Goal: Navigation & Orientation: Find specific page/section

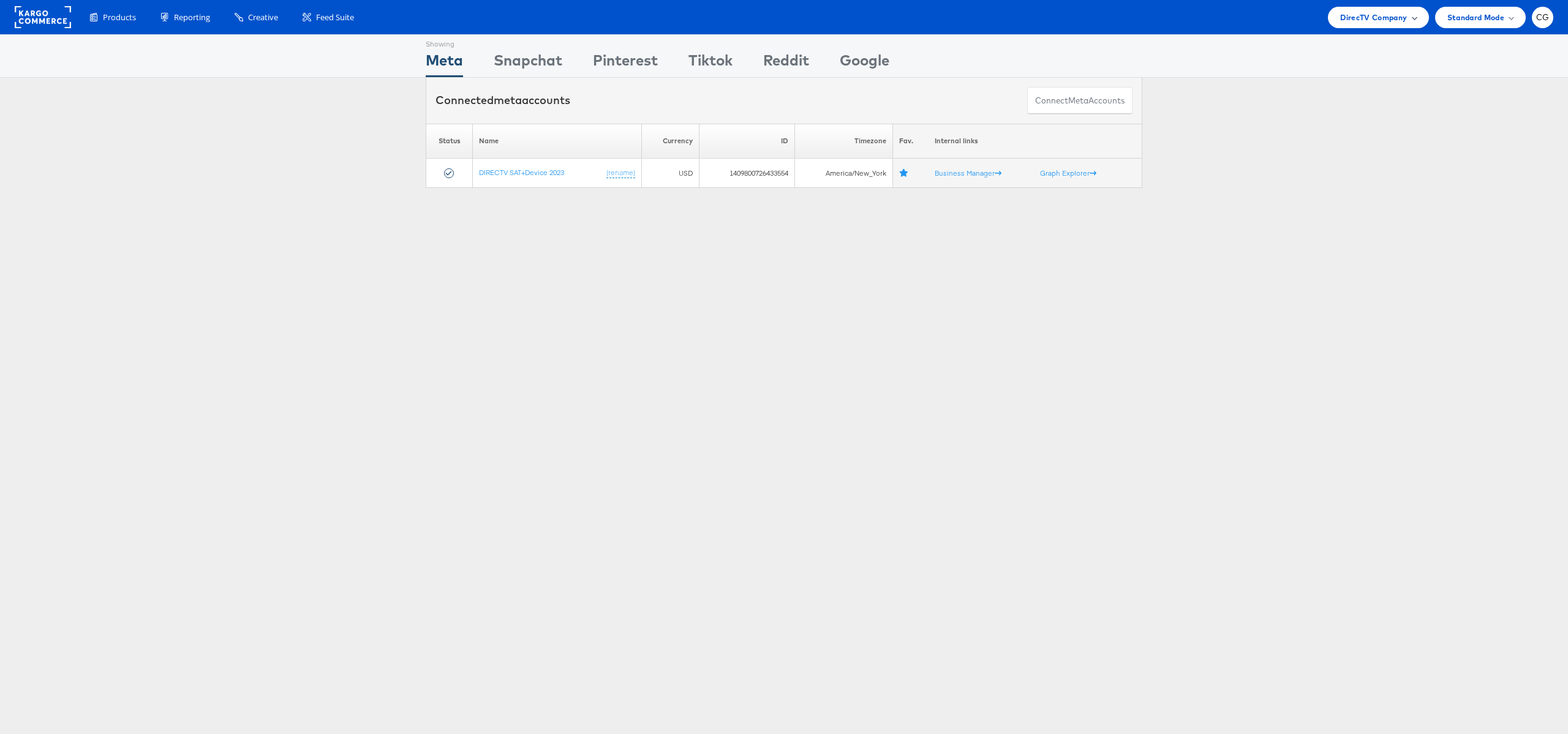
click at [1396, 24] on span "DirecTV Company" at bounding box center [1373, 17] width 67 height 13
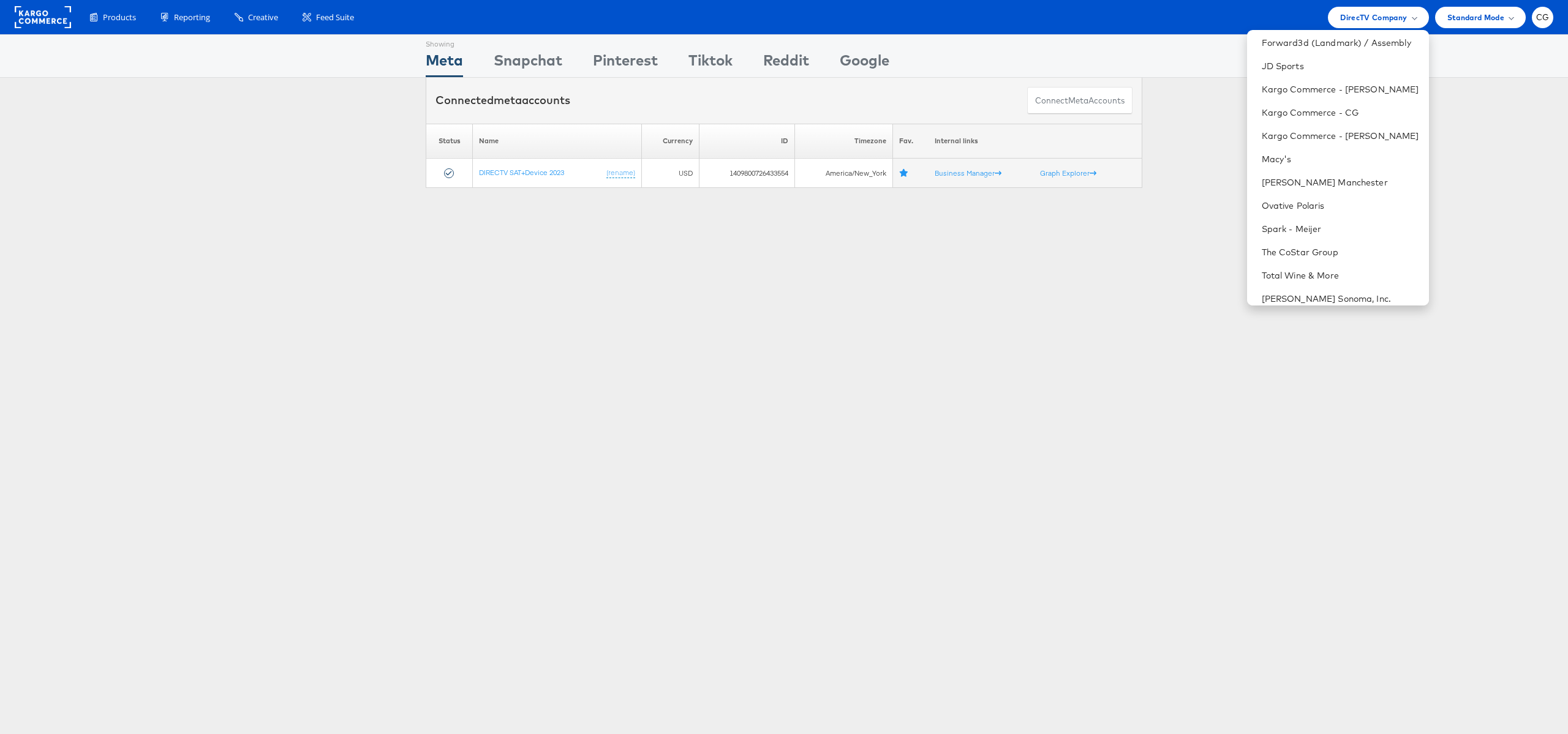
scroll to position [195, 0]
click at [1186, 143] on div "Please Wait Loading Accounts .... Status Name Currency ID Timezone Fav. Interna…" at bounding box center [784, 156] width 1568 height 64
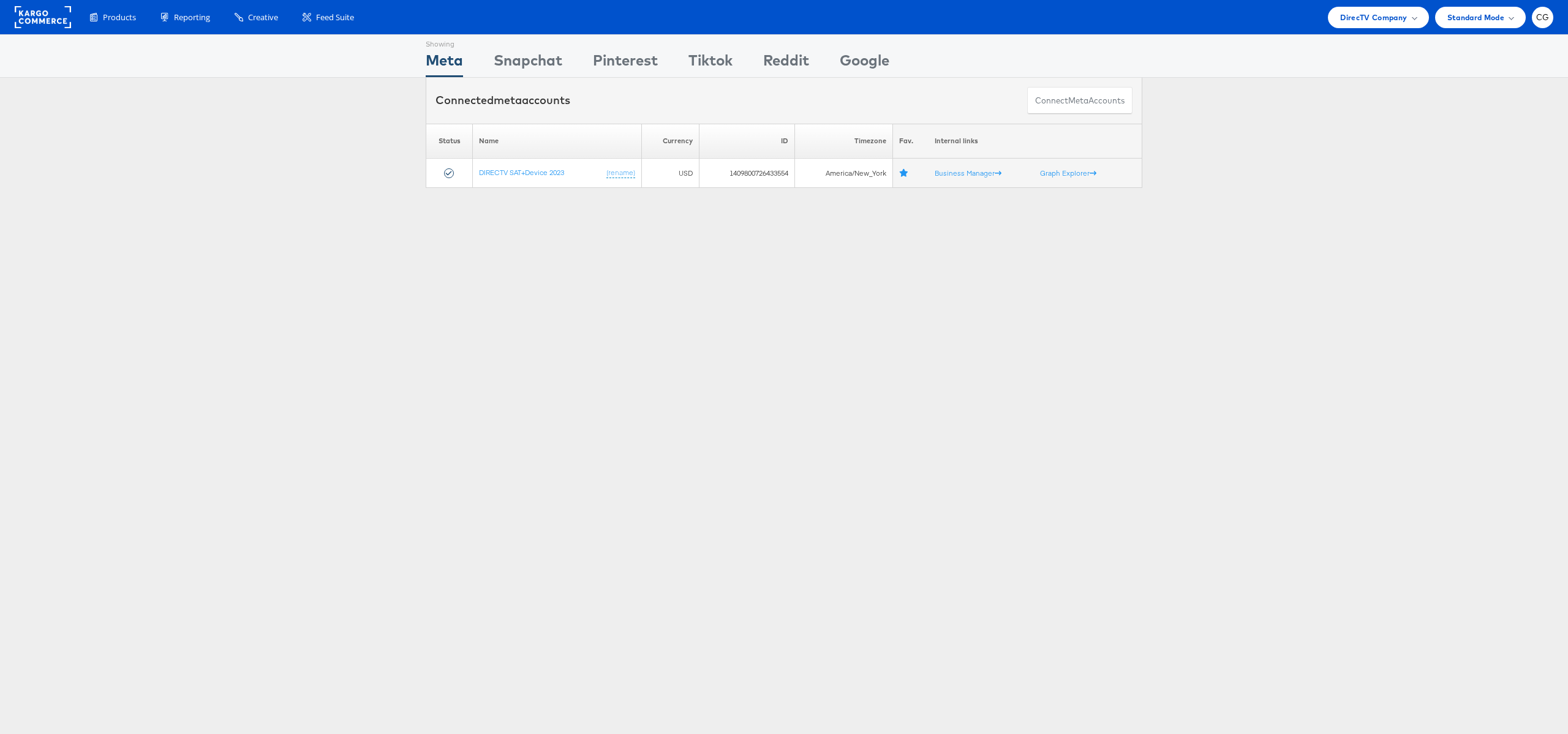
click at [1448, 134] on div "Please Wait Loading Accounts .... Status Name Currency ID Timezone Fav. Interna…" at bounding box center [784, 156] width 1568 height 64
click at [1544, 25] on div "CG" at bounding box center [1542, 17] width 21 height 21
click at [1489, 142] on link "Internal Dashboard" at bounding box center [1491, 140] width 104 height 12
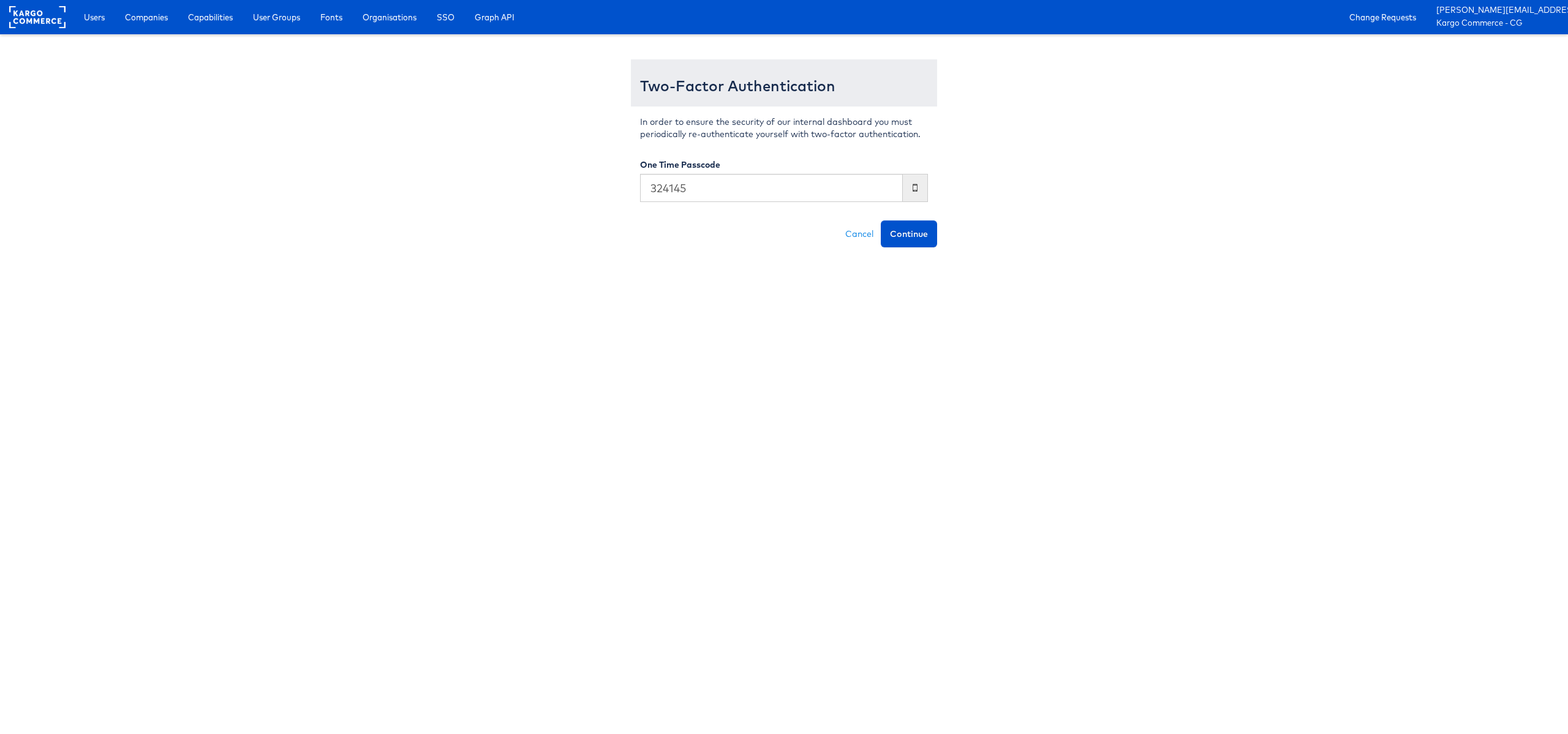
type input "324145"
click at [880, 220] on button "Continue" at bounding box center [908, 234] width 57 height 27
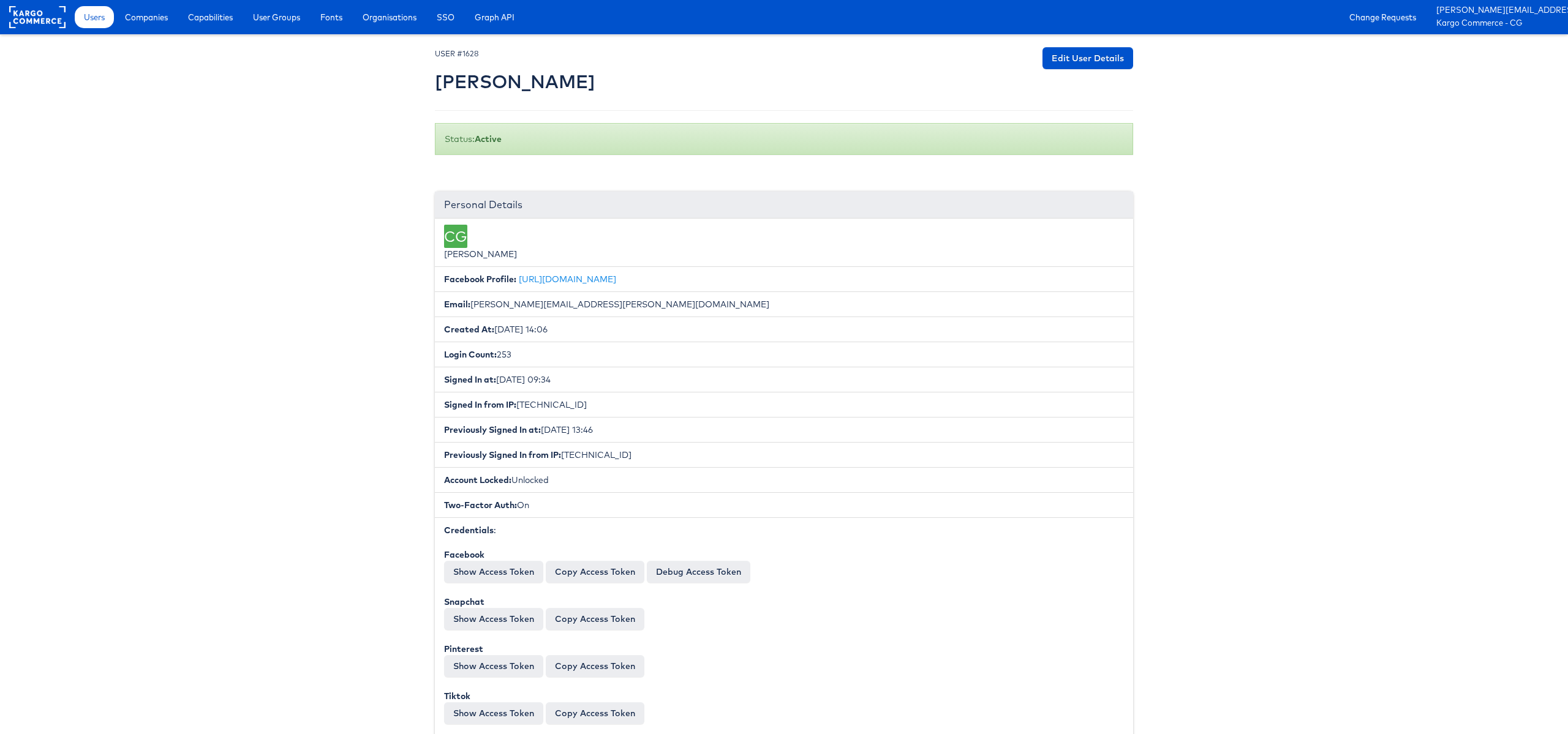
click at [96, 18] on span "Users" at bounding box center [94, 16] width 21 height 12
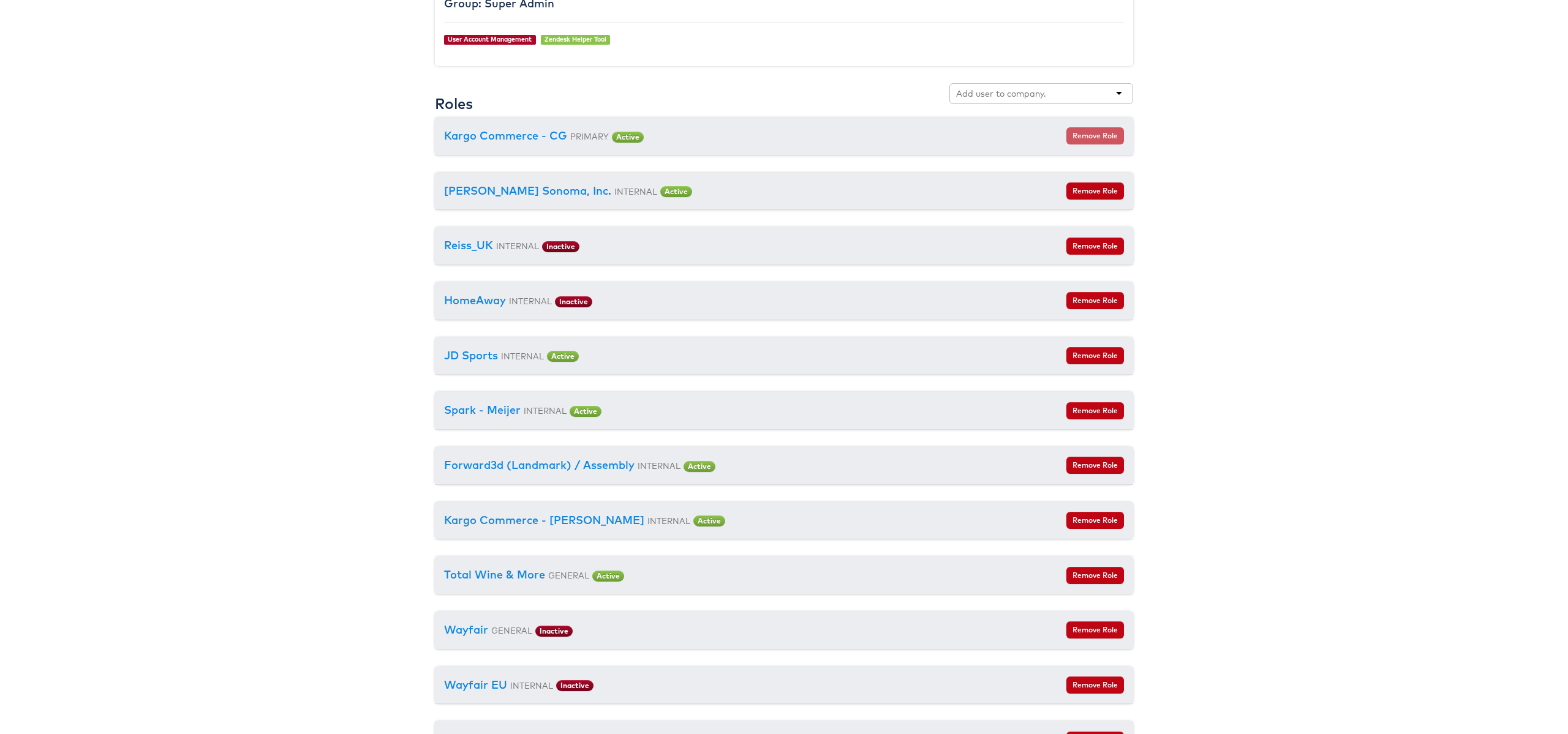
scroll to position [1457, 0]
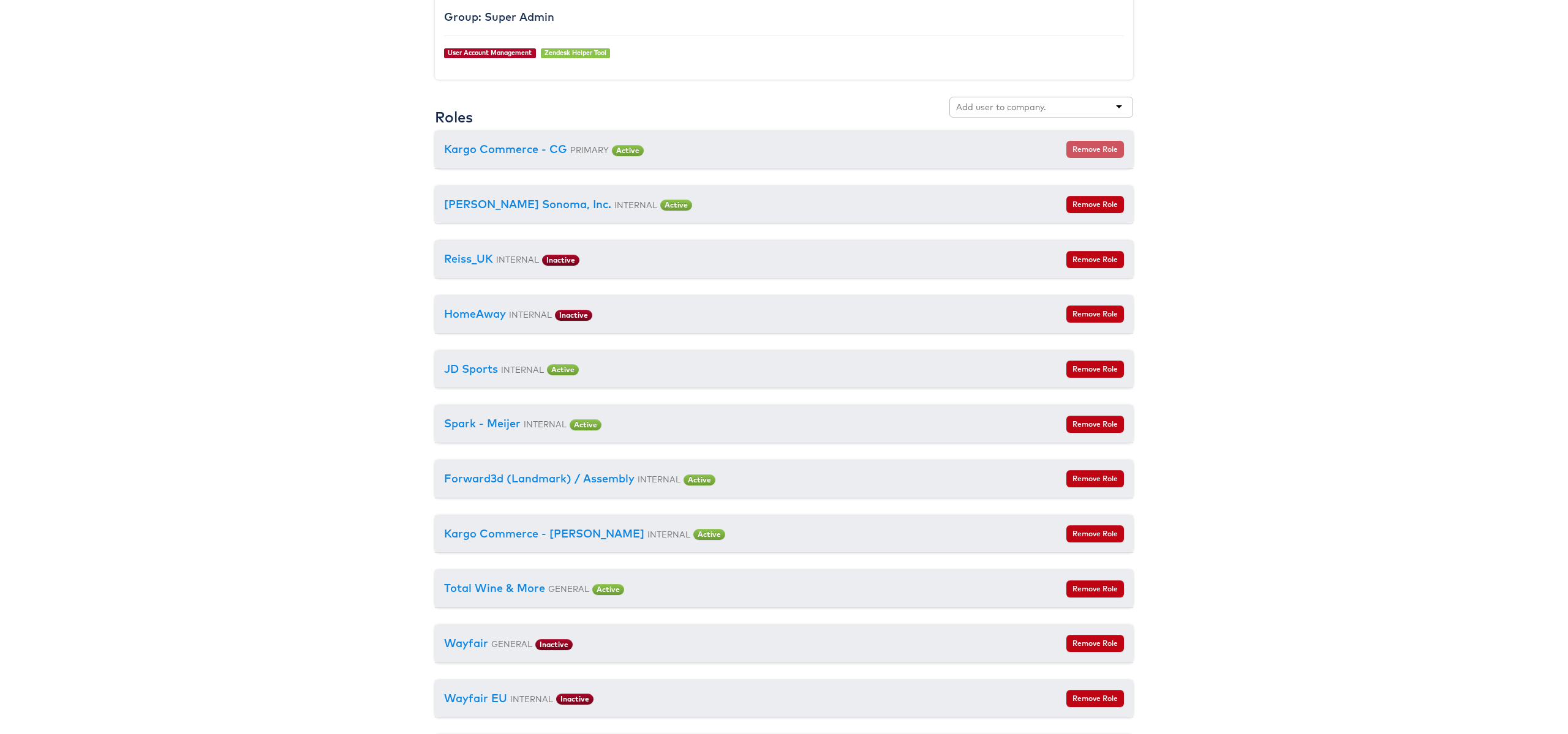
click at [996, 109] on input "text" at bounding box center [1001, 107] width 90 height 12
type input "colin"
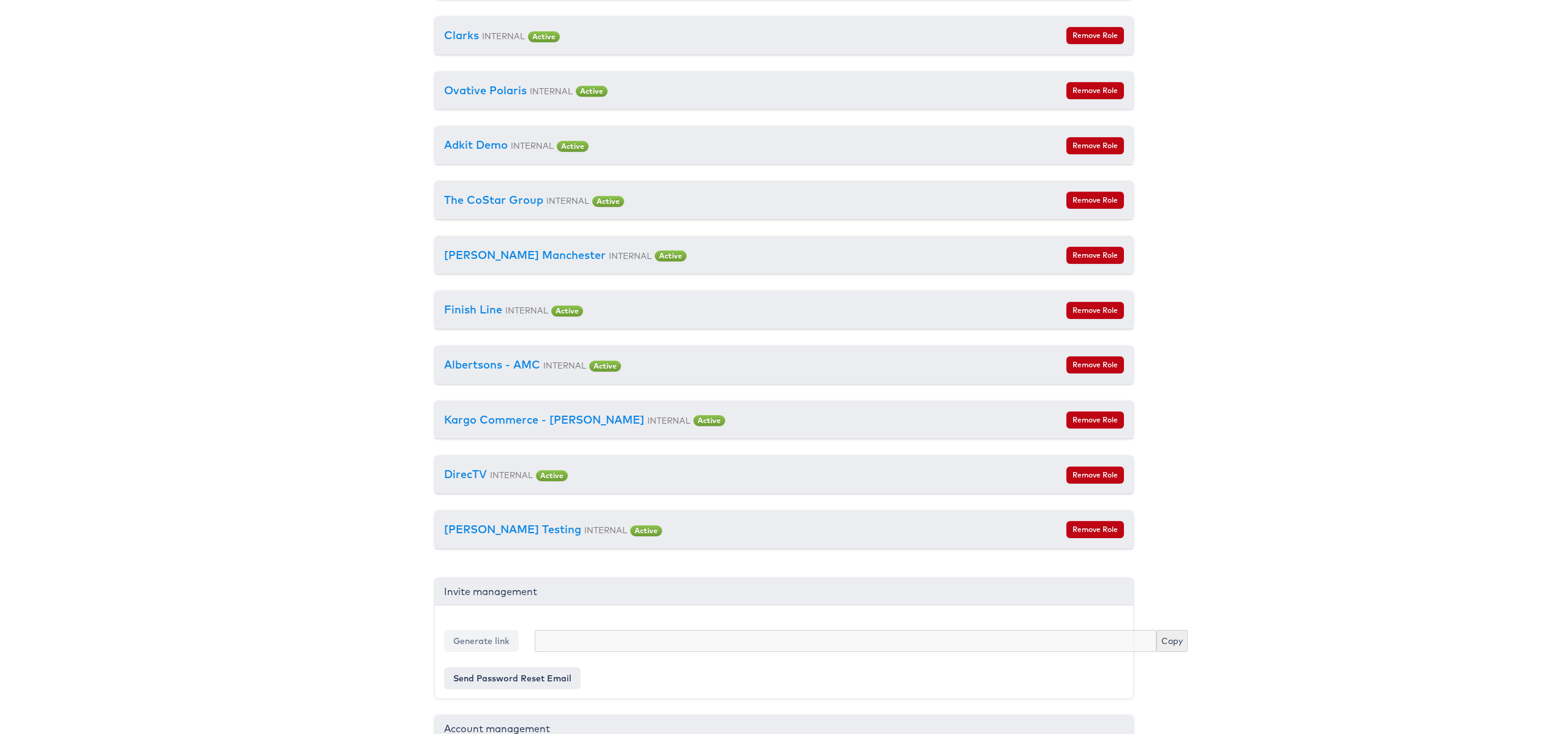
scroll to position [2416, 0]
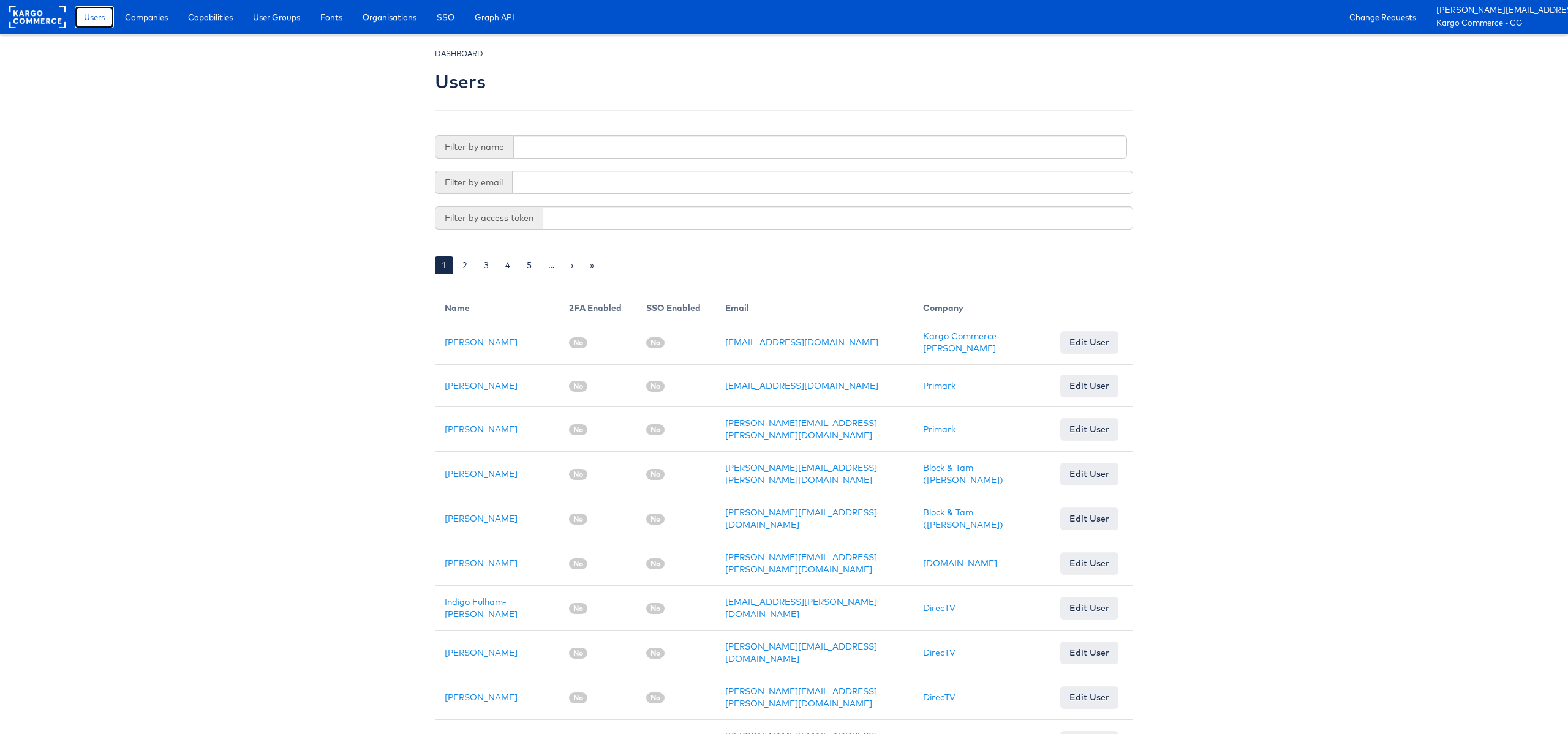
click at [100, 21] on span "Users" at bounding box center [94, 16] width 21 height 12
click at [160, 19] on span "Companies" at bounding box center [147, 16] width 43 height 12
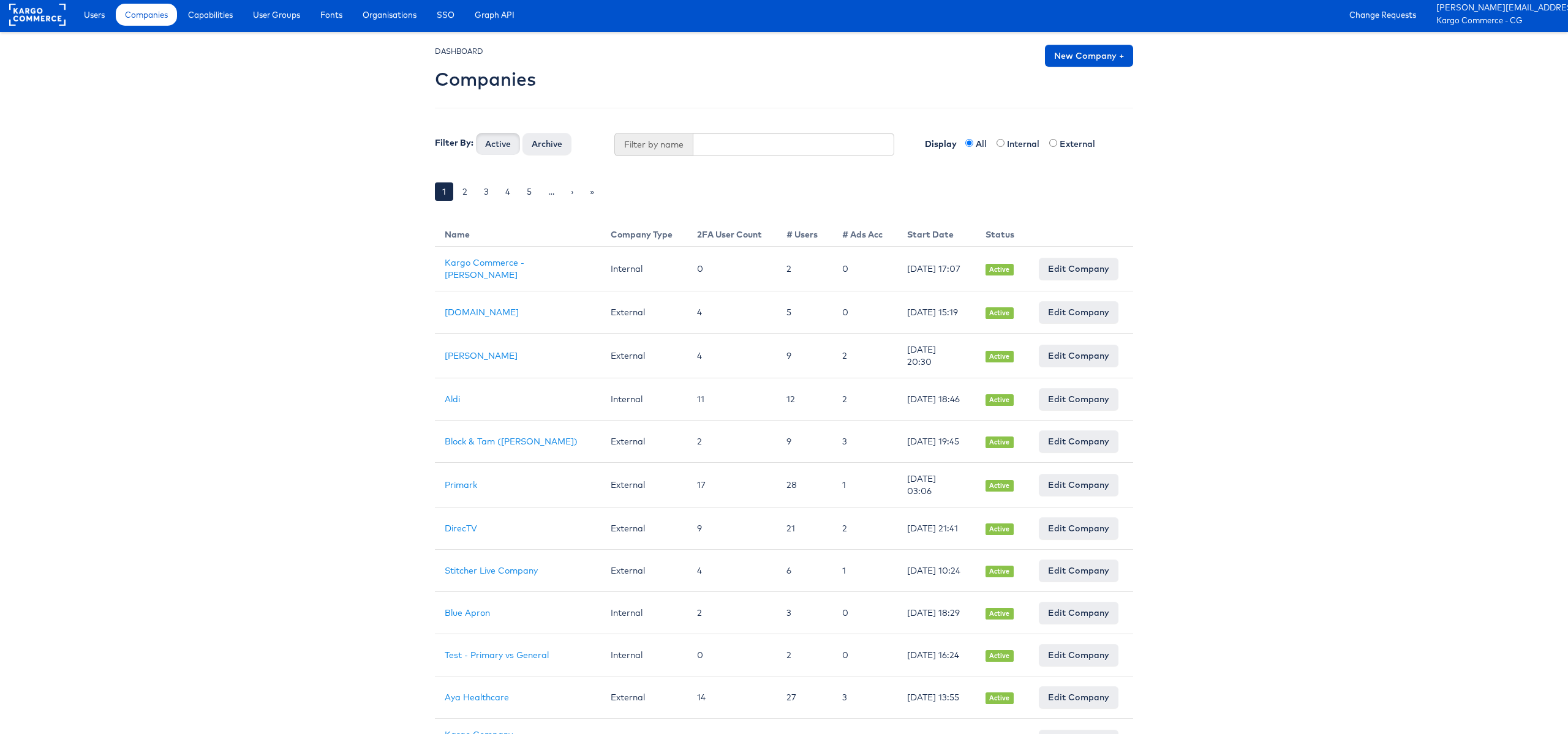
scroll to position [4, 0]
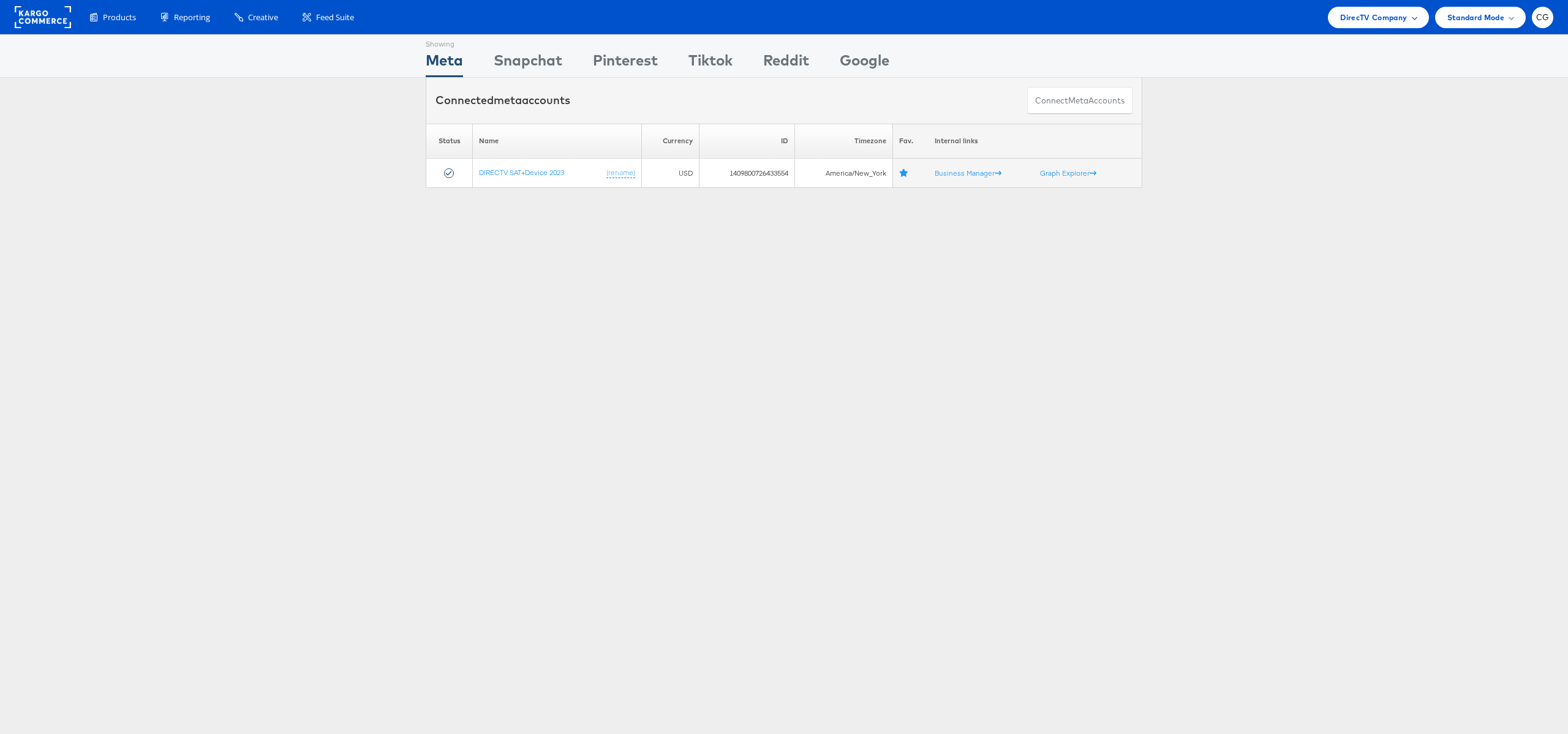
click at [1355, 24] on div "DirecTV Company" at bounding box center [1378, 17] width 100 height 21
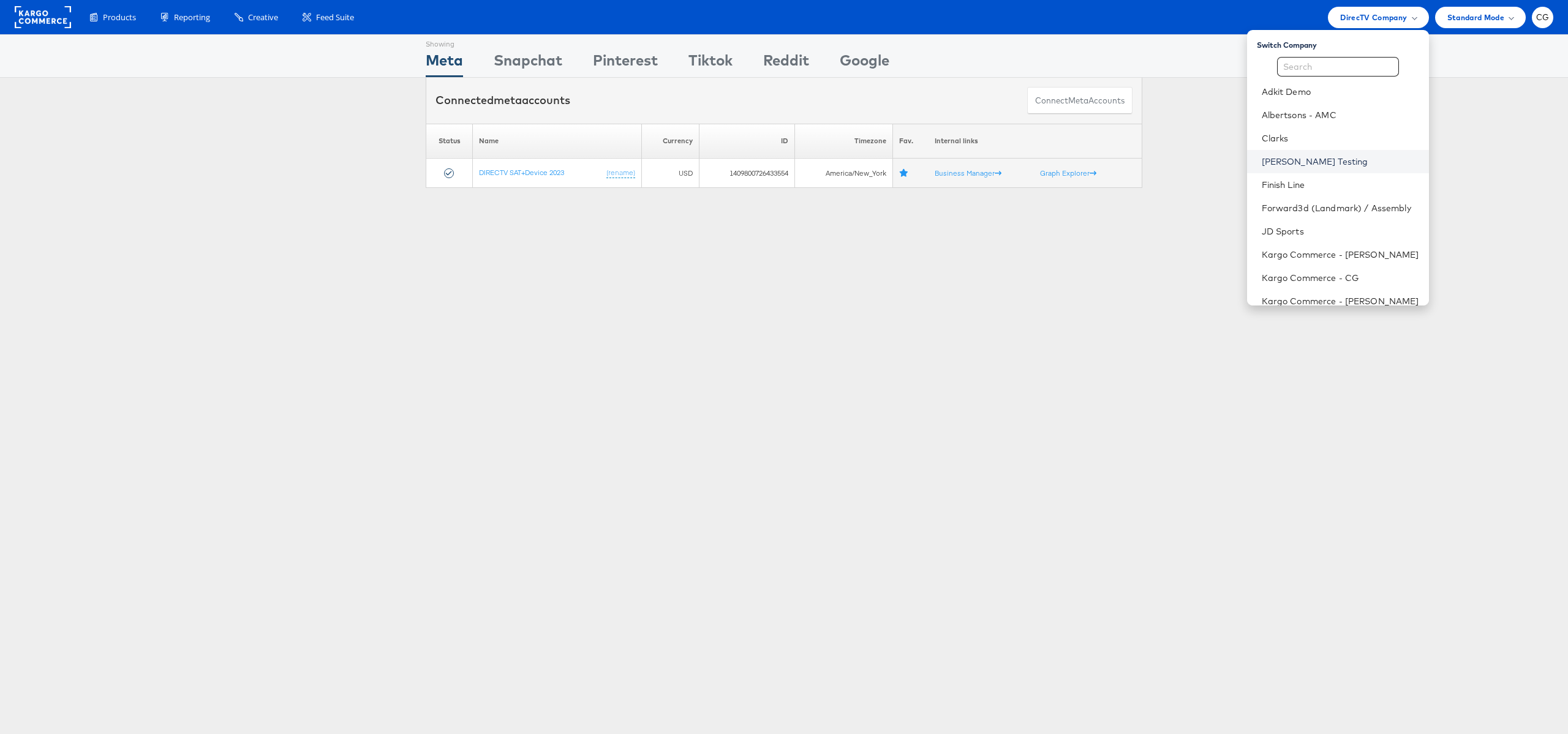
click at [1296, 165] on link "[PERSON_NAME] Testing" at bounding box center [1340, 161] width 157 height 12
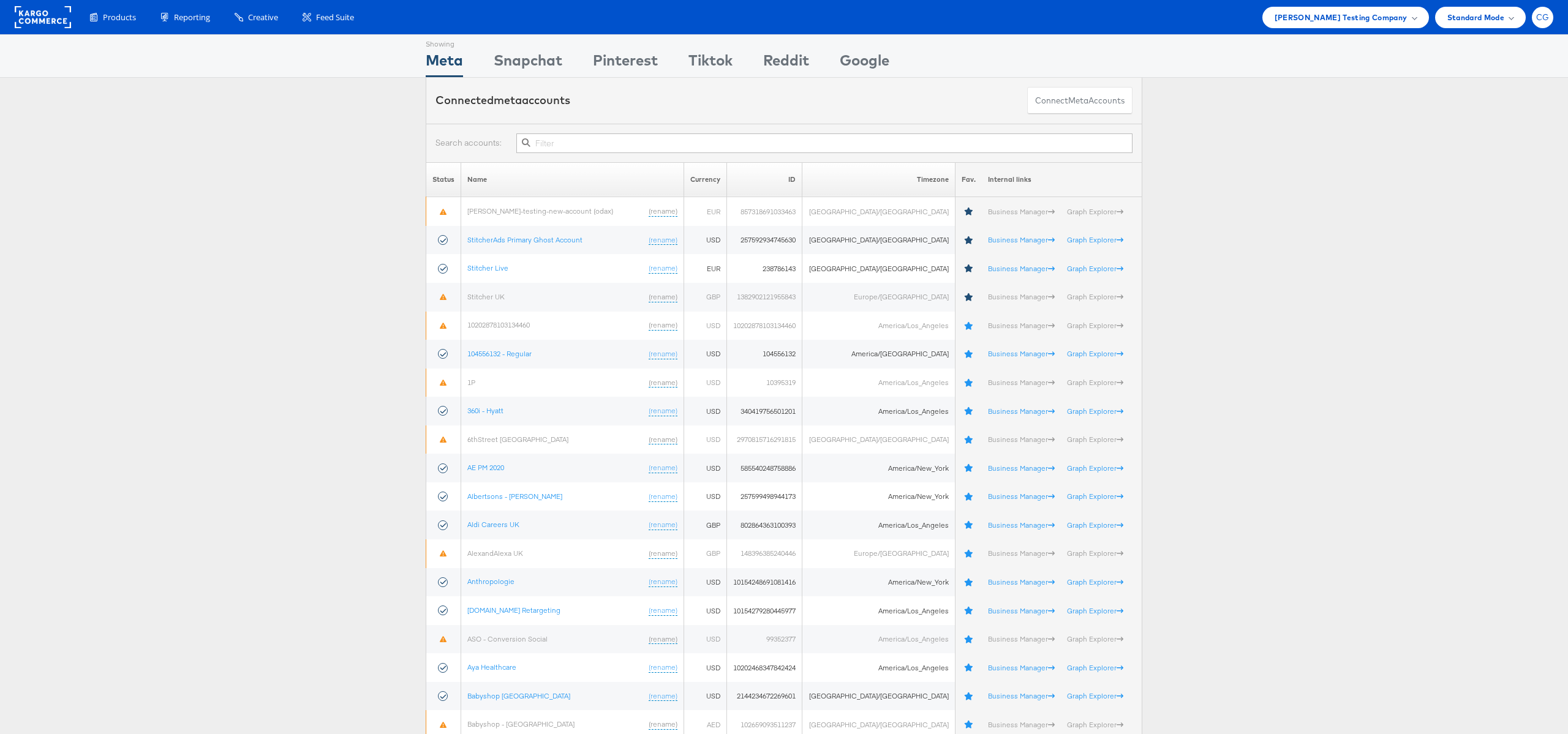
click at [1537, 22] on div "CG" at bounding box center [1542, 17] width 21 height 21
click at [1496, 112] on div "ADKIT" at bounding box center [1491, 117] width 104 height 14
